Goal: Find specific page/section: Find specific page/section

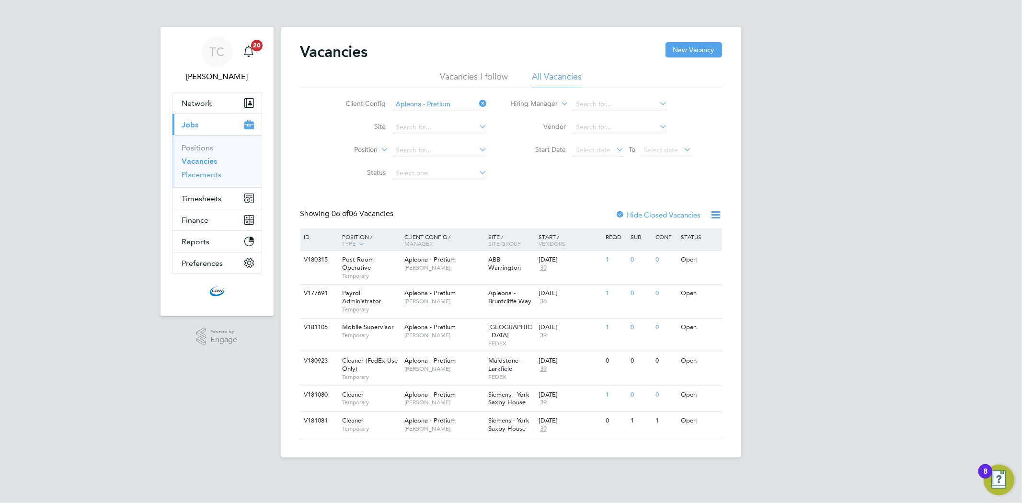
click at [205, 178] on link "Placements" at bounding box center [202, 174] width 40 height 9
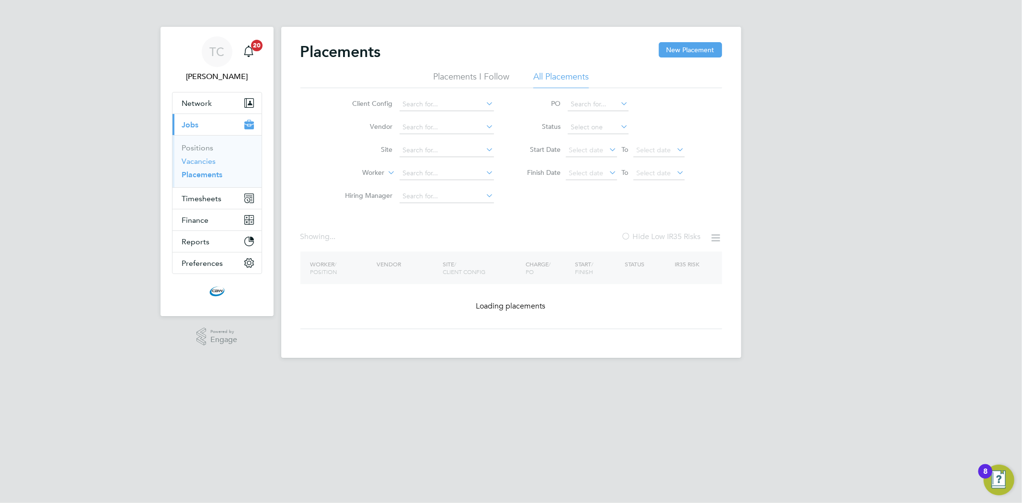
click at [209, 165] on link "Vacancies" at bounding box center [199, 161] width 34 height 9
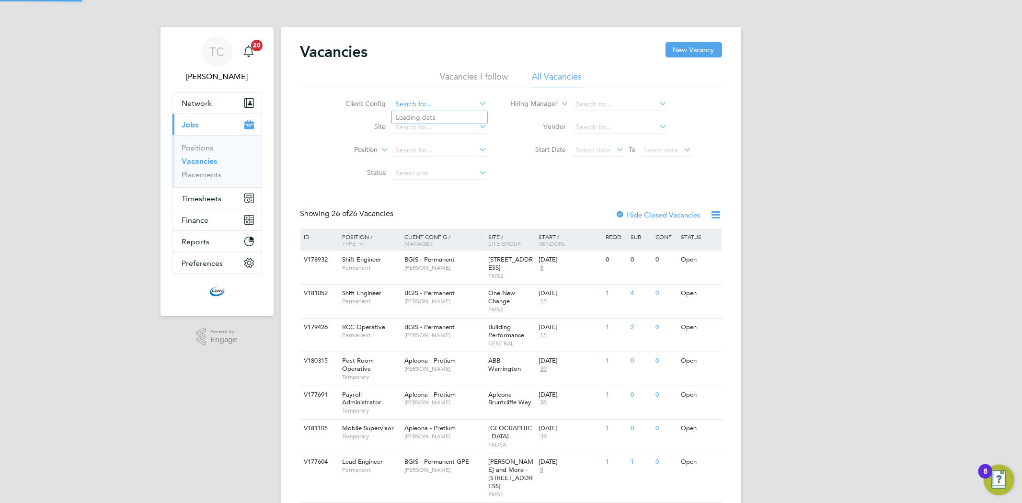
click at [442, 103] on input at bounding box center [439, 104] width 94 height 13
click at [431, 118] on li "Ap leona - Pretium" at bounding box center [442, 117] width 101 height 13
type input "Apleona - Pretium"
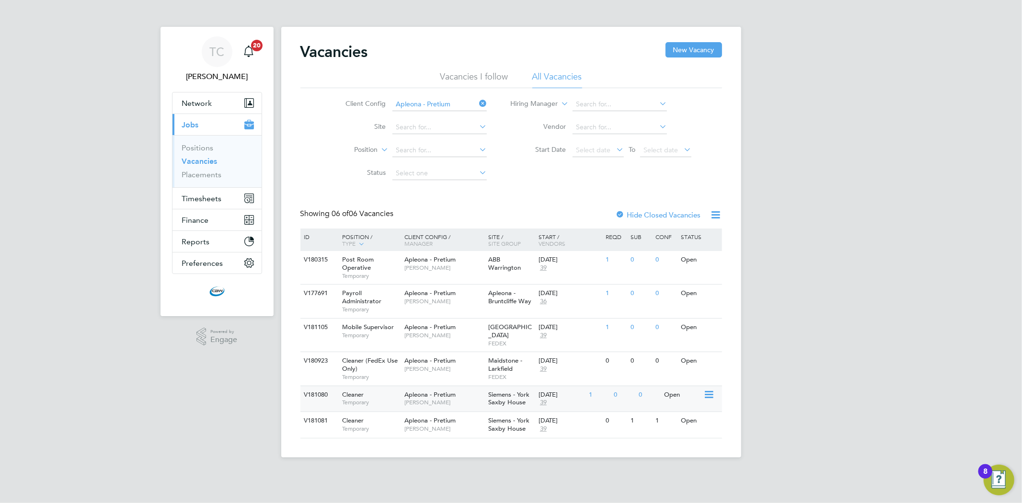
click at [434, 390] on span "Apleona - Pretium" at bounding box center [429, 394] width 51 height 8
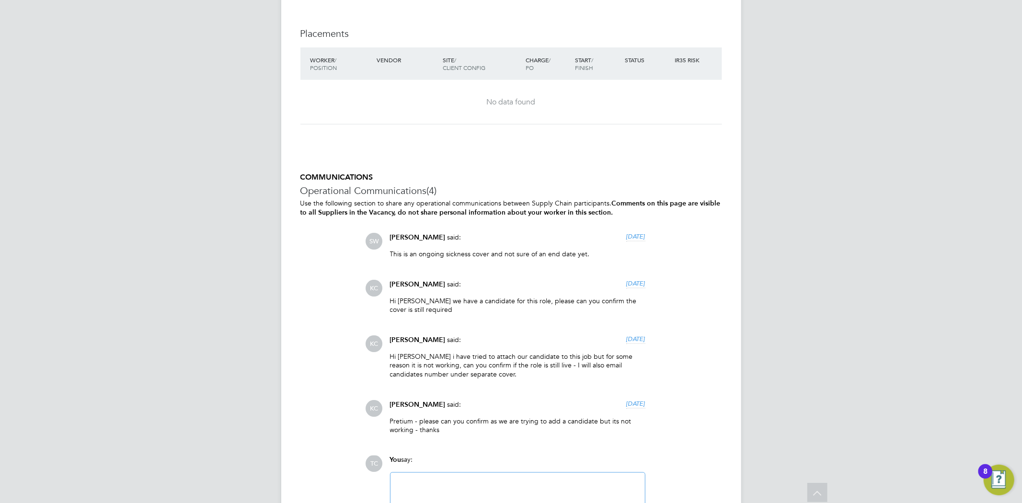
scroll to position [1173, 0]
